Goal: Information Seeking & Learning: Learn about a topic

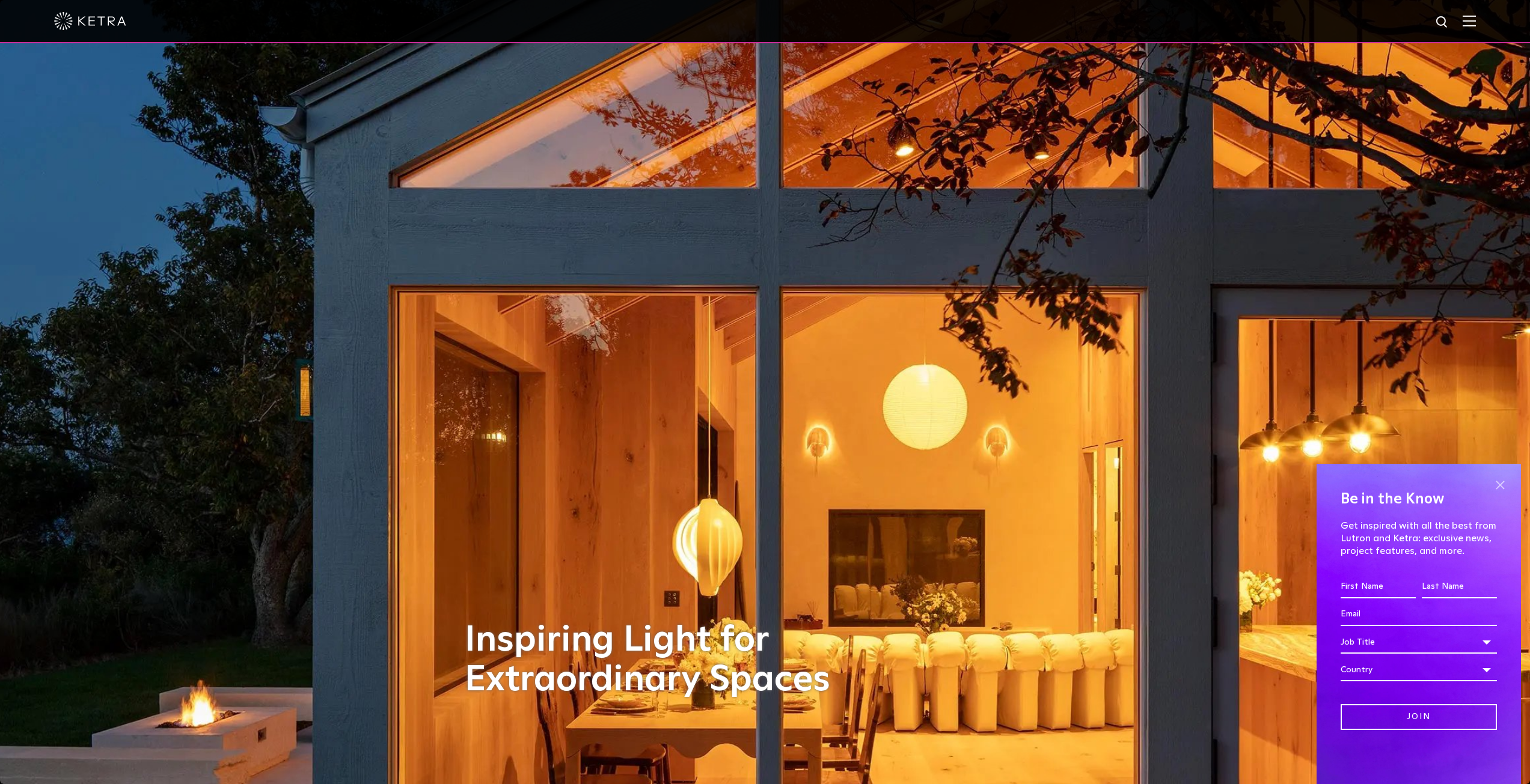
click at [1504, 483] on span at bounding box center [1500, 485] width 18 height 18
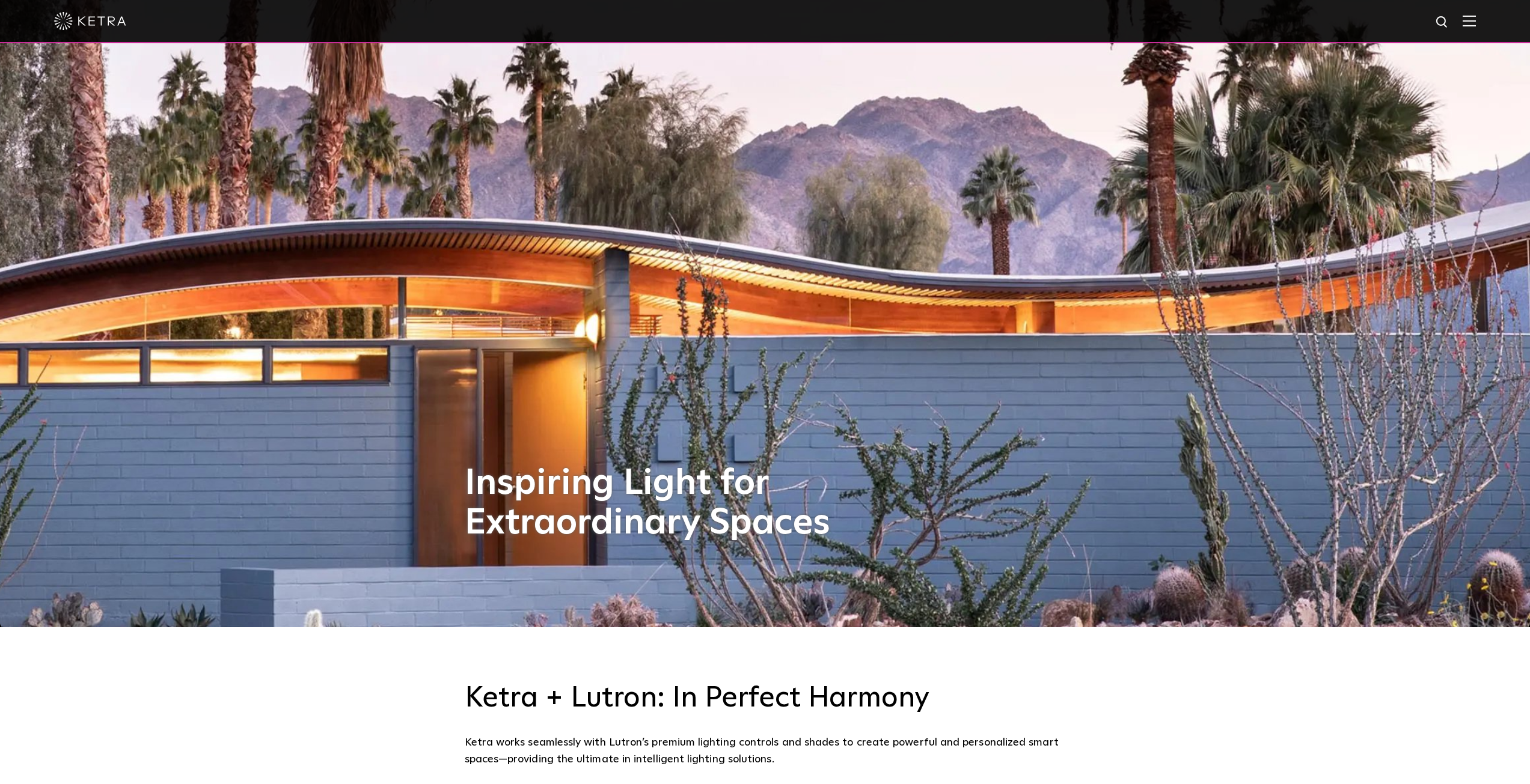
scroll to position [180, 0]
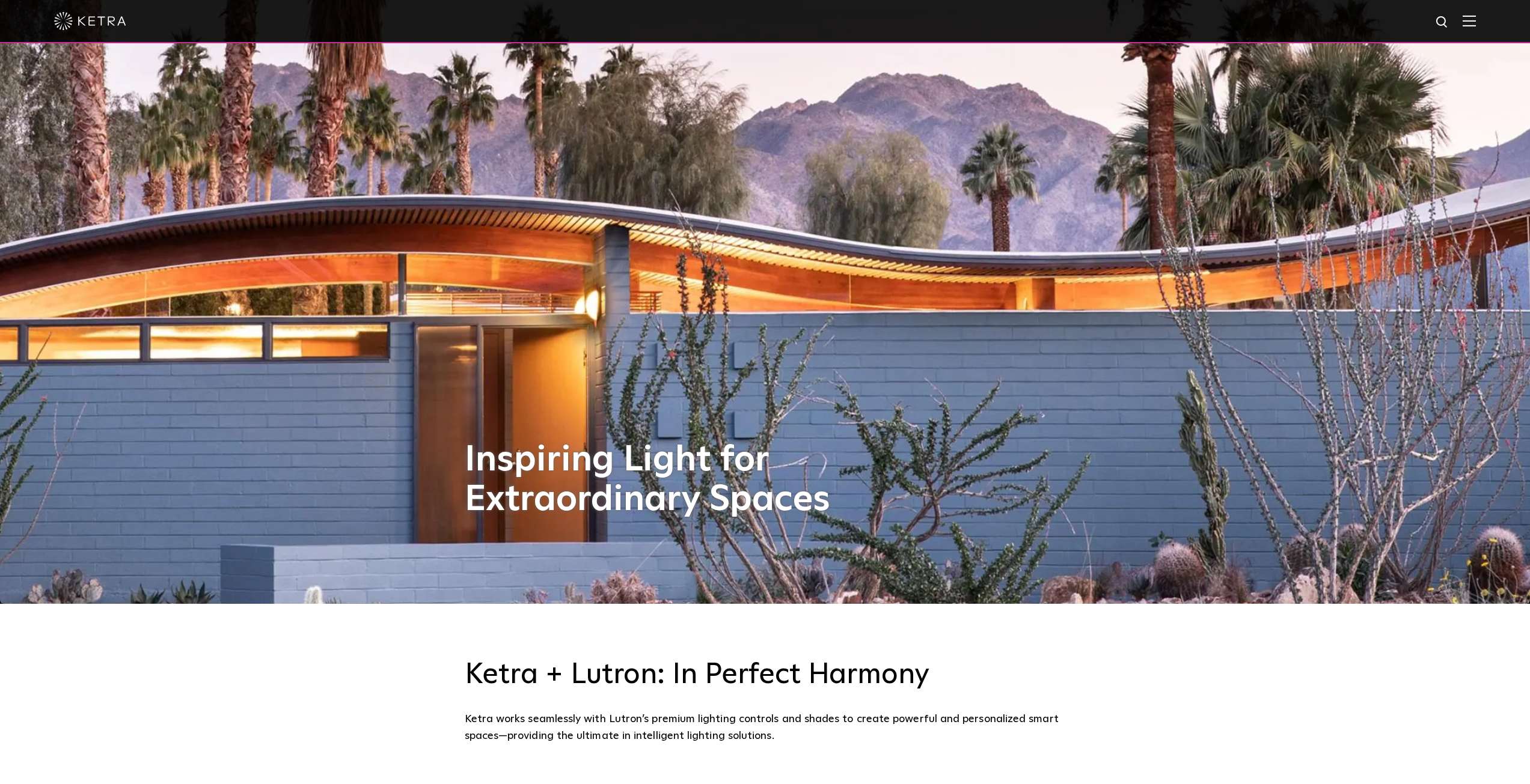
click at [1476, 9] on div at bounding box center [765, 21] width 1422 height 42
click at [1476, 15] on div at bounding box center [765, 21] width 1422 height 42
click at [1485, 19] on div at bounding box center [765, 21] width 1530 height 43
click at [1476, 17] on img at bounding box center [1469, 21] width 13 height 12
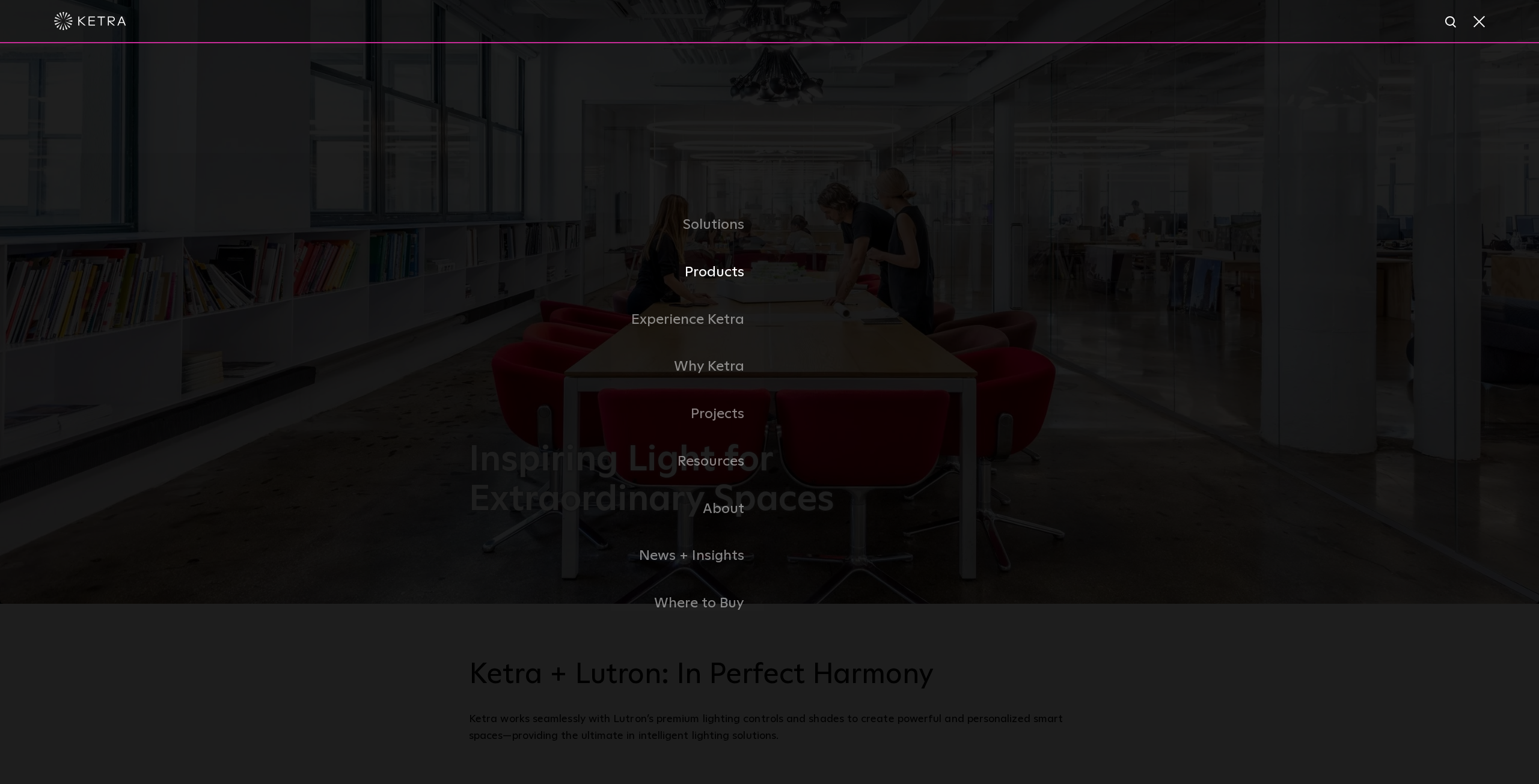
click at [708, 284] on link "Products" at bounding box center [619, 272] width 301 height 47
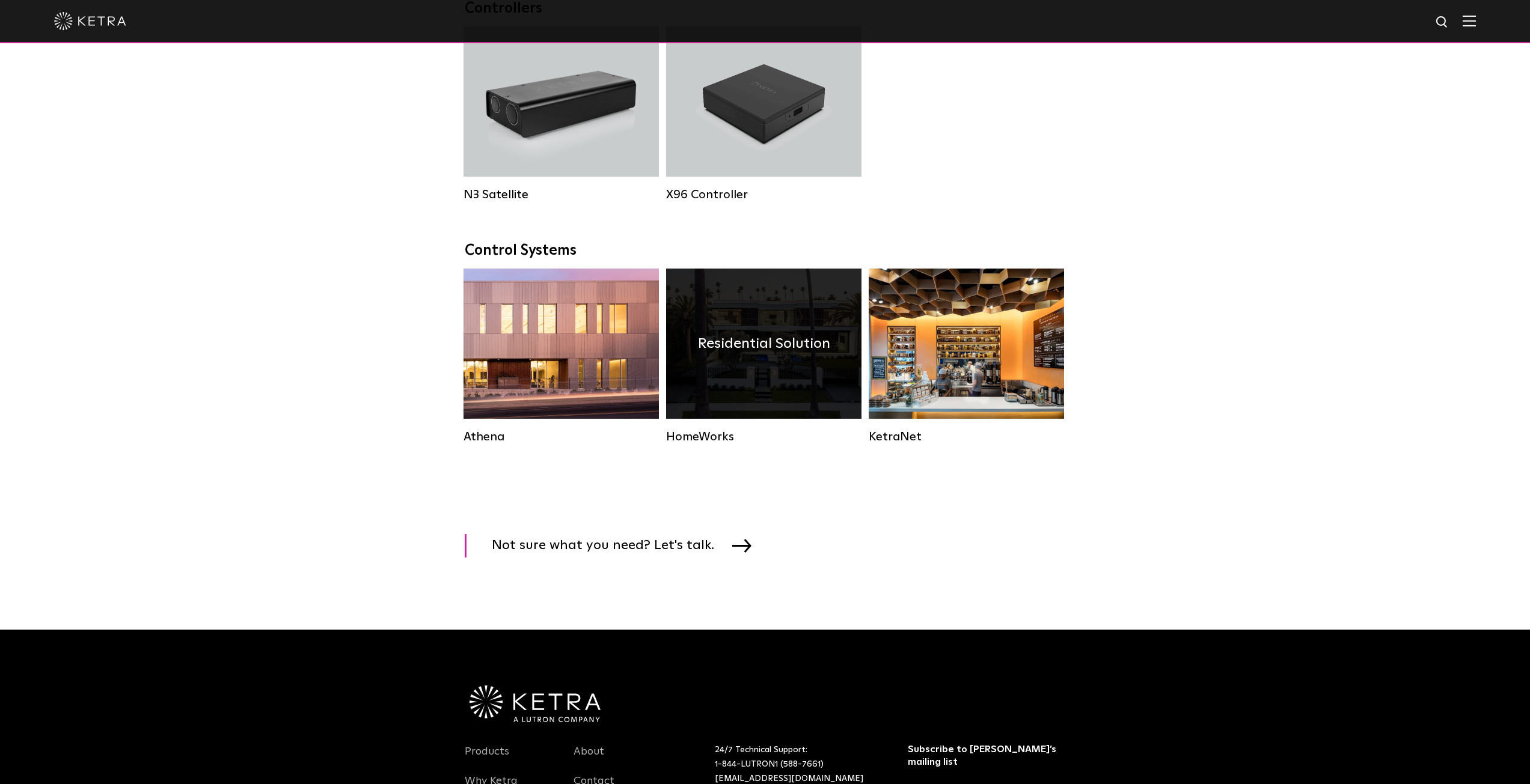
scroll to position [1623, 0]
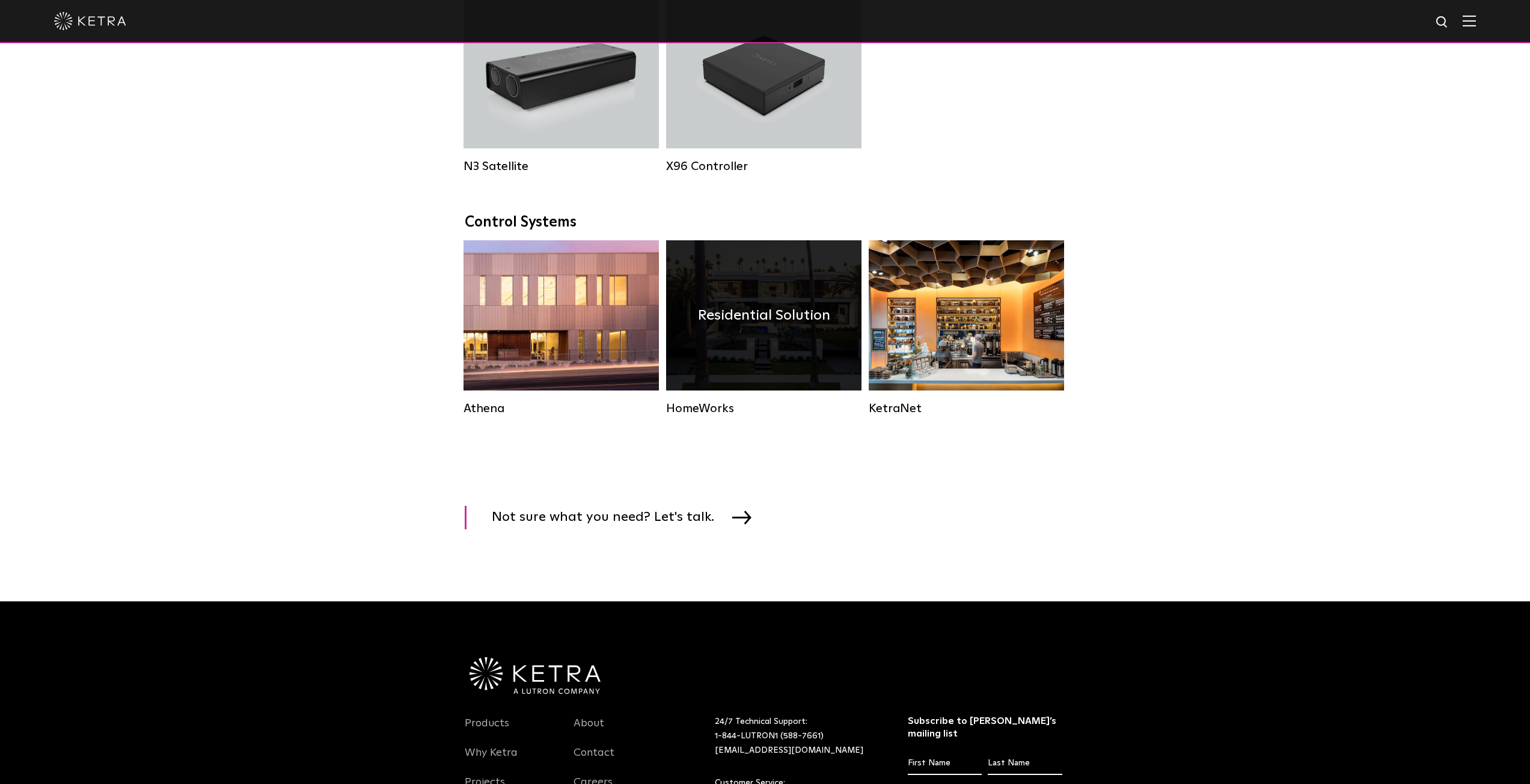
click at [785, 360] on div "Residential Solution" at bounding box center [764, 315] width 196 height 150
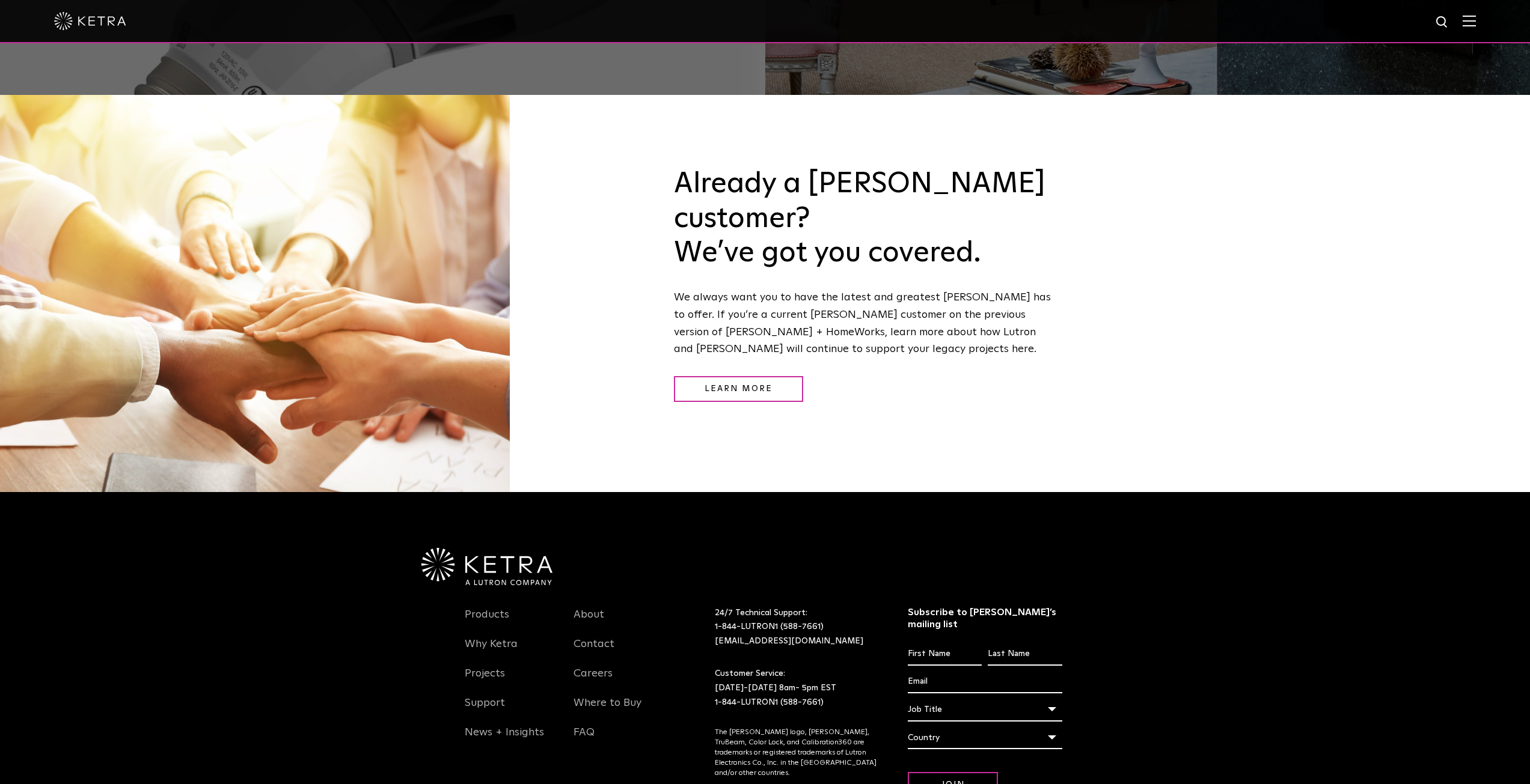
scroll to position [1759, 0]
